Goal: Information Seeking & Learning: Learn about a topic

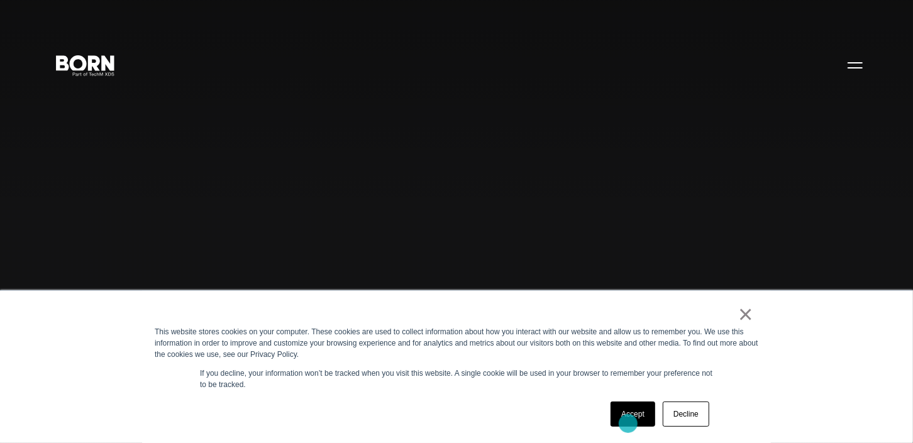
click at [628, 423] on link "Accept" at bounding box center [633, 414] width 45 height 25
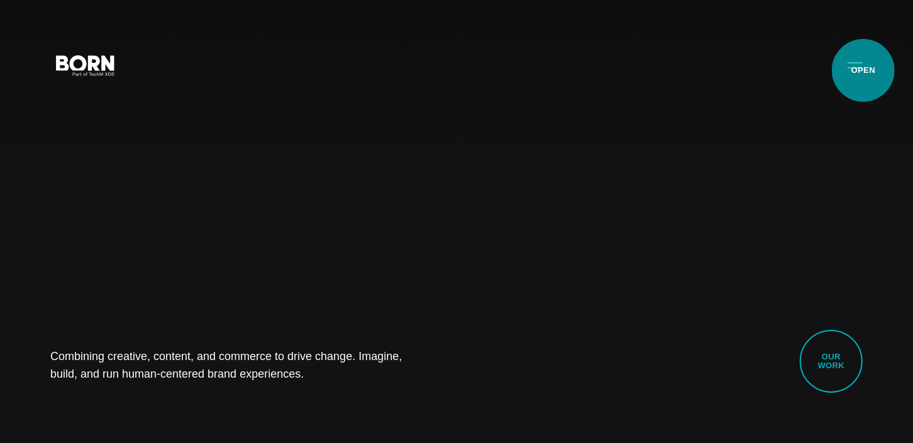
click at [864, 70] on button "Primary Menu" at bounding box center [855, 65] width 30 height 26
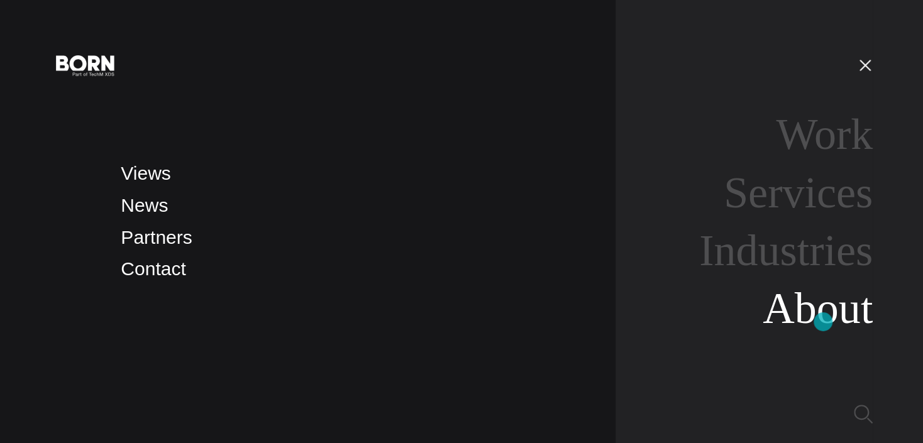
click at [824, 321] on link "About" at bounding box center [818, 308] width 110 height 48
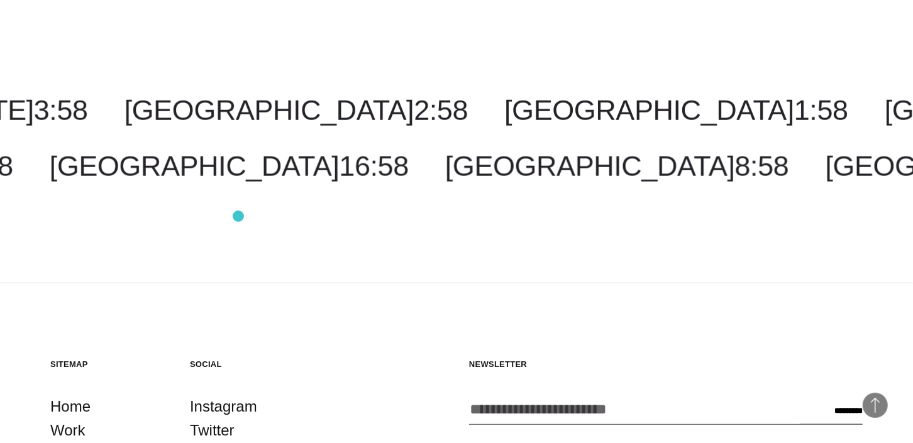
scroll to position [4281, 0]
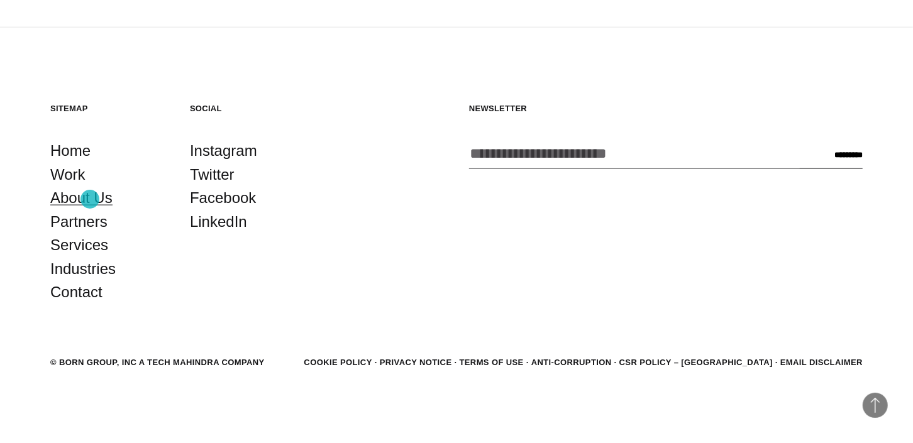
click at [90, 199] on link "About Us" at bounding box center [81, 198] width 62 height 24
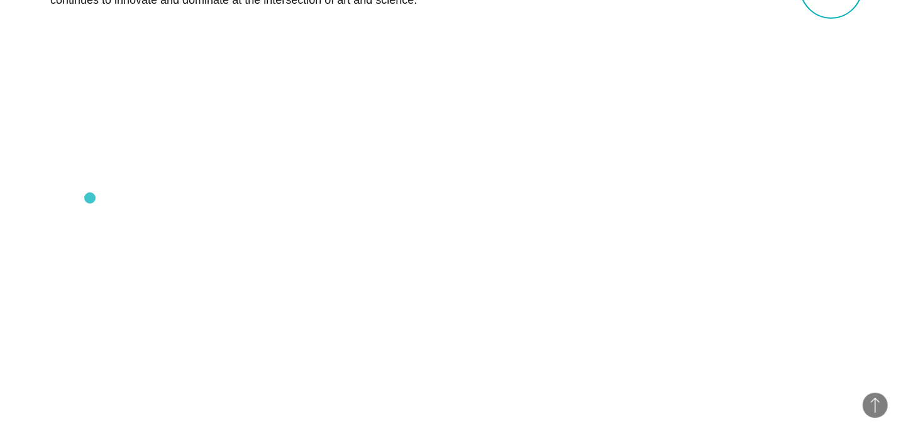
scroll to position [691, 0]
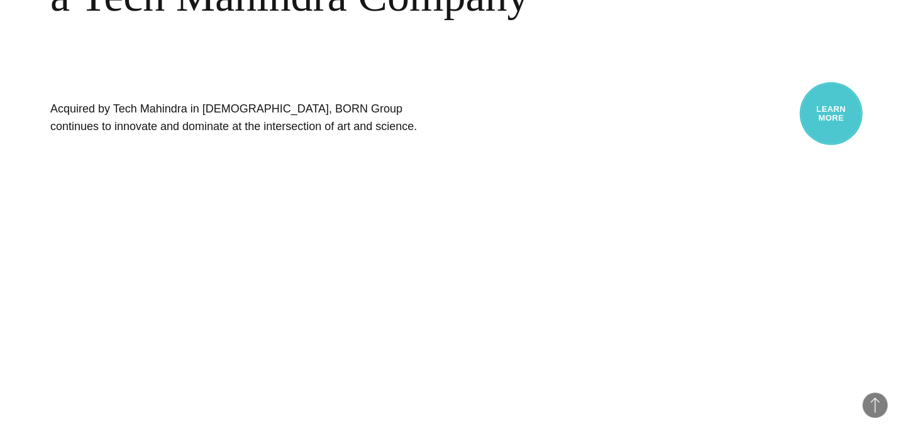
click at [857, 117] on link "Learn More" at bounding box center [831, 113] width 63 height 63
